Goal: Navigation & Orientation: Find specific page/section

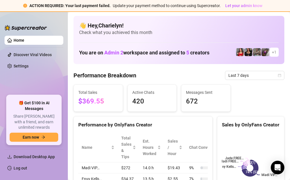
click at [58, 88] on ul "Home Discover Viral Videos Settings" at bounding box center [34, 62] width 59 height 59
